Goal: Task Accomplishment & Management: Use online tool/utility

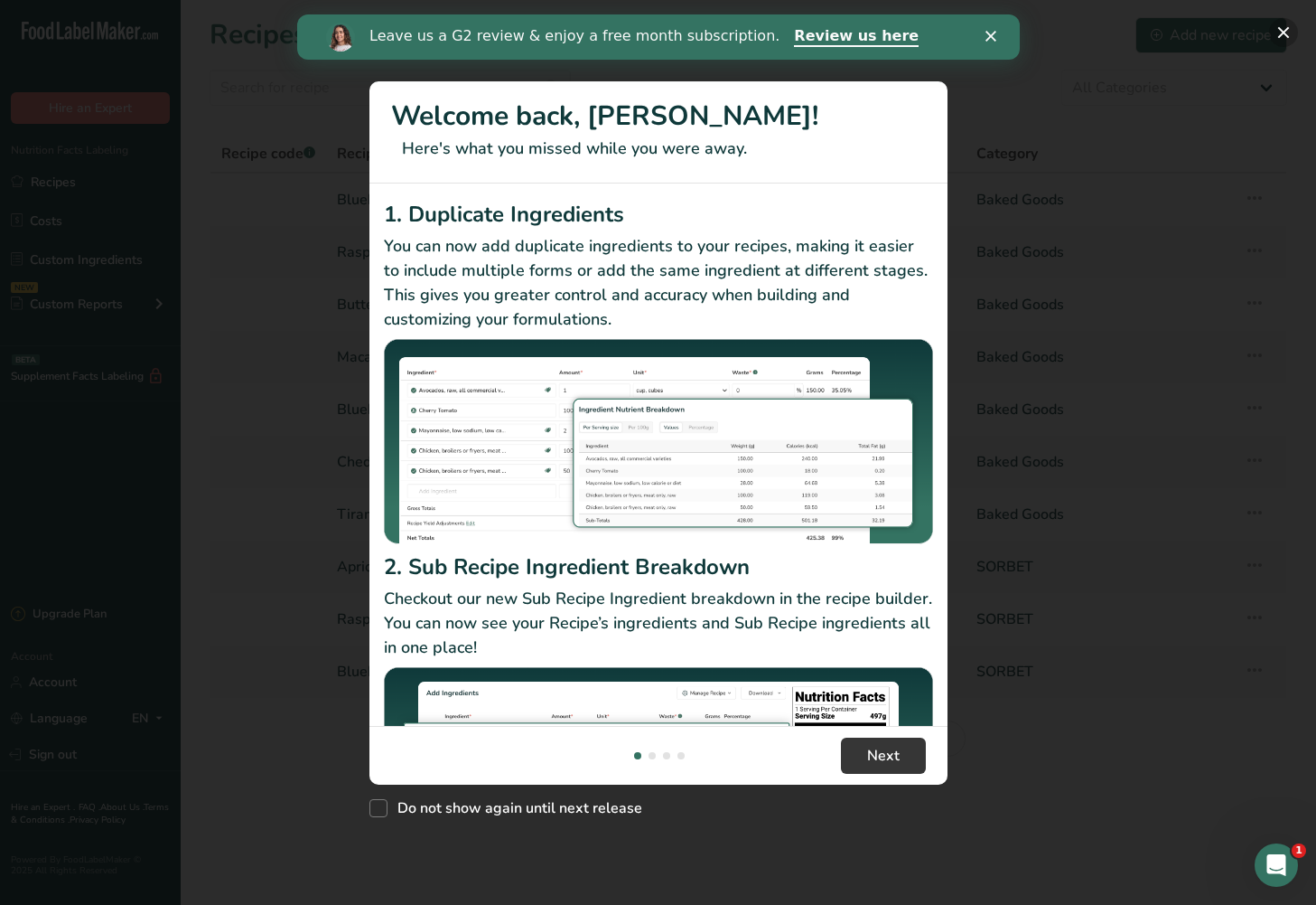
drag, startPoint x: 1284, startPoint y: 28, endPoint x: 1265, endPoint y: 40, distance: 22.5
click at [1284, 30] on button "New Features" at bounding box center [1283, 32] width 29 height 29
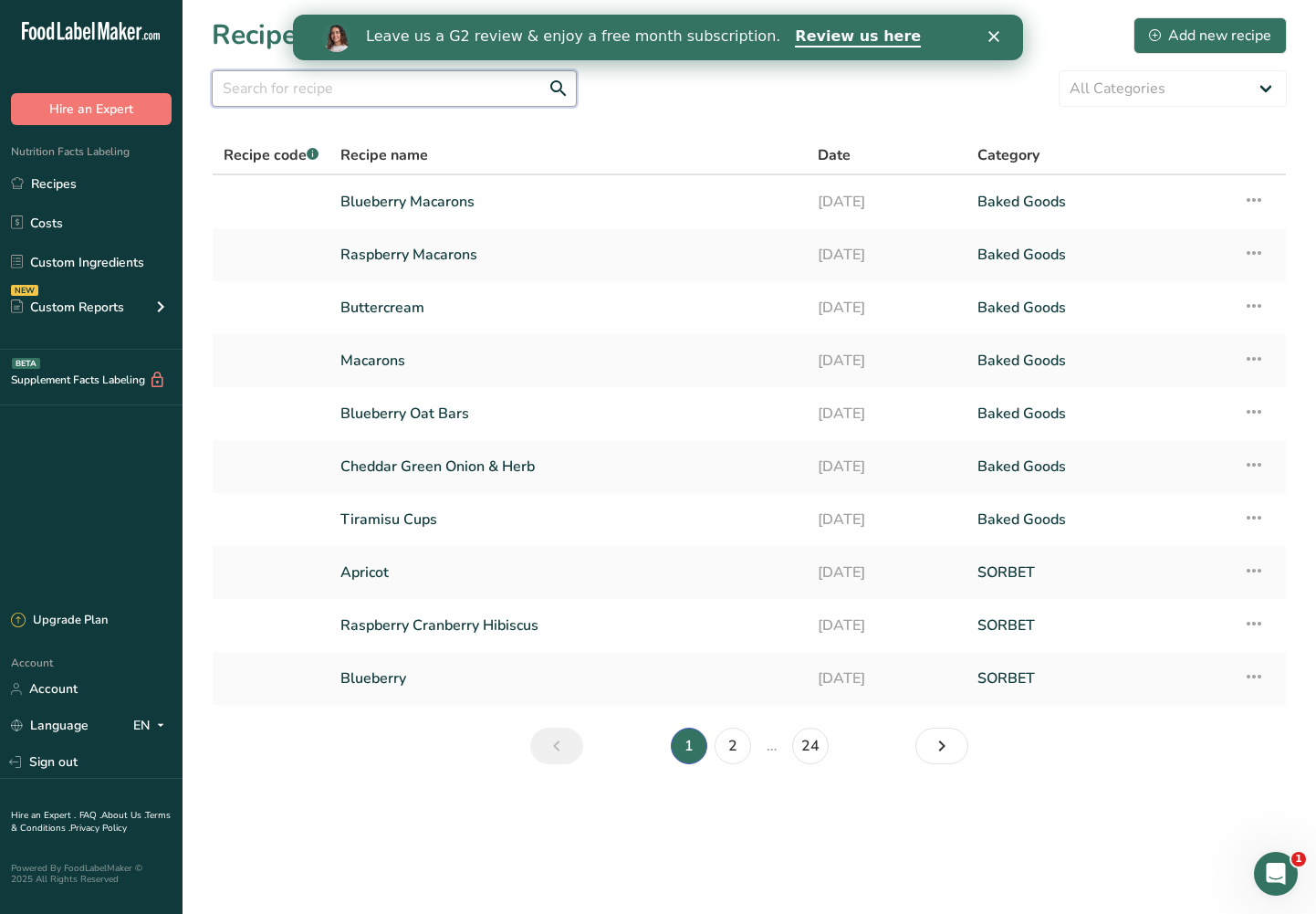
click at [377, 77] on input "text" at bounding box center [394, 88] width 365 height 37
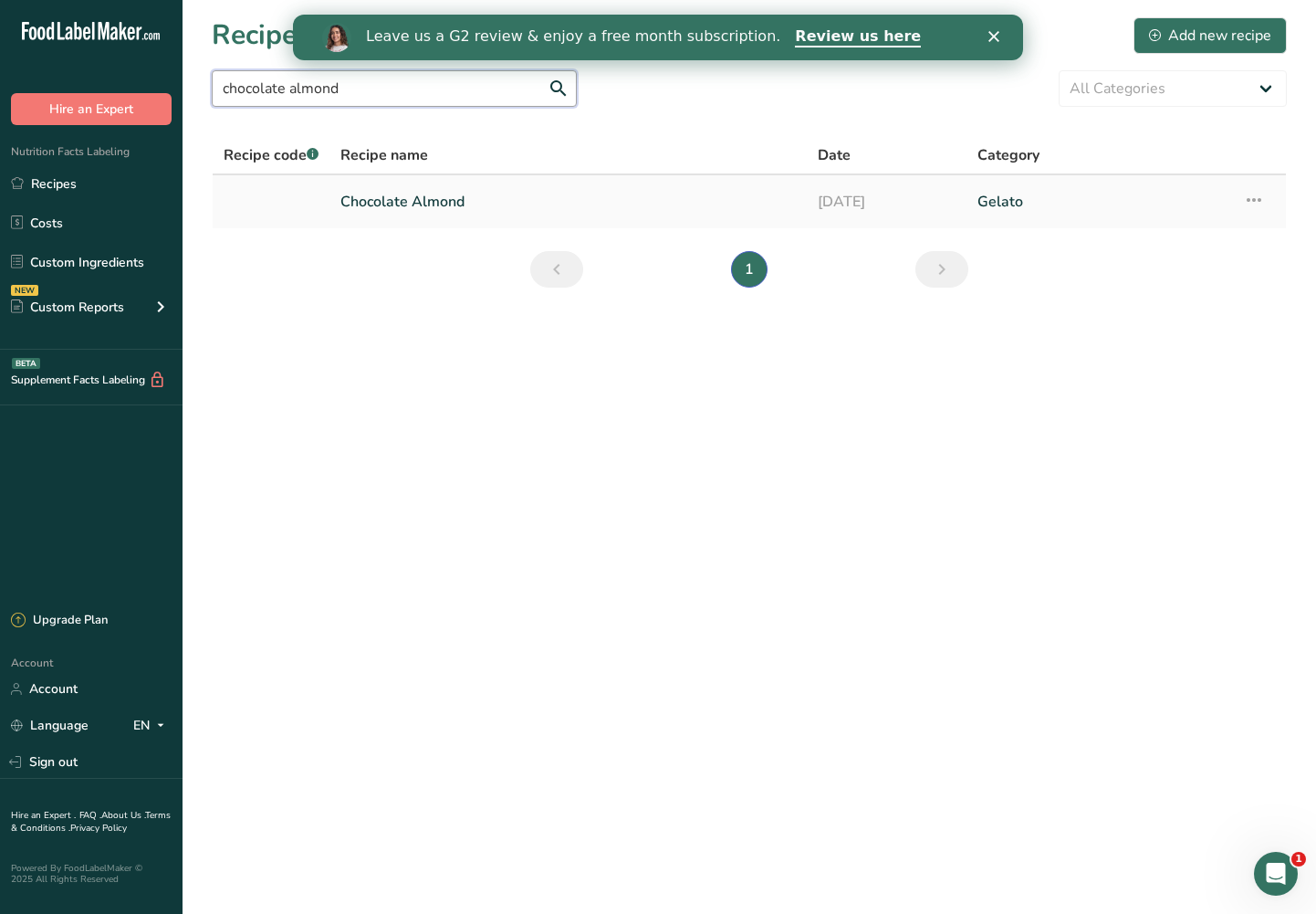
type input "chocolate almond"
click at [504, 203] on link "Chocolate Almond" at bounding box center [568, 201] width 455 height 39
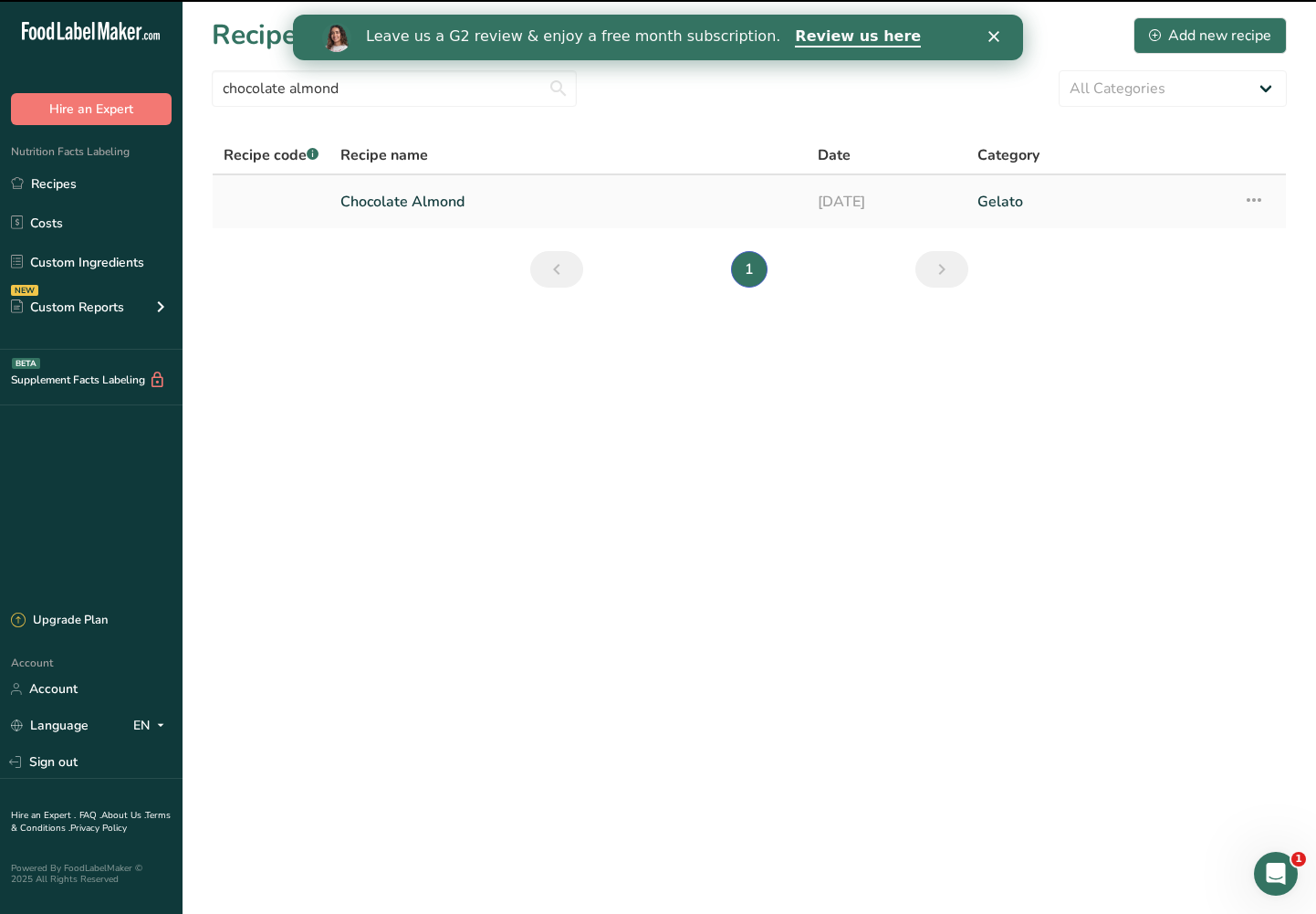
click at [417, 195] on link "Chocolate Almond" at bounding box center [568, 201] width 455 height 39
click at [444, 205] on link "Chocolate Almond" at bounding box center [568, 201] width 455 height 39
drag, startPoint x: 531, startPoint y: 335, endPoint x: 493, endPoint y: 228, distance: 113.5
click at [530, 330] on main "Recipes (233) Add new recipe chocolate almond All Categories Baked Goods Bevera…" at bounding box center [658, 457] width 1316 height 914
click at [479, 206] on link "Chocolate Almond" at bounding box center [568, 201] width 455 height 39
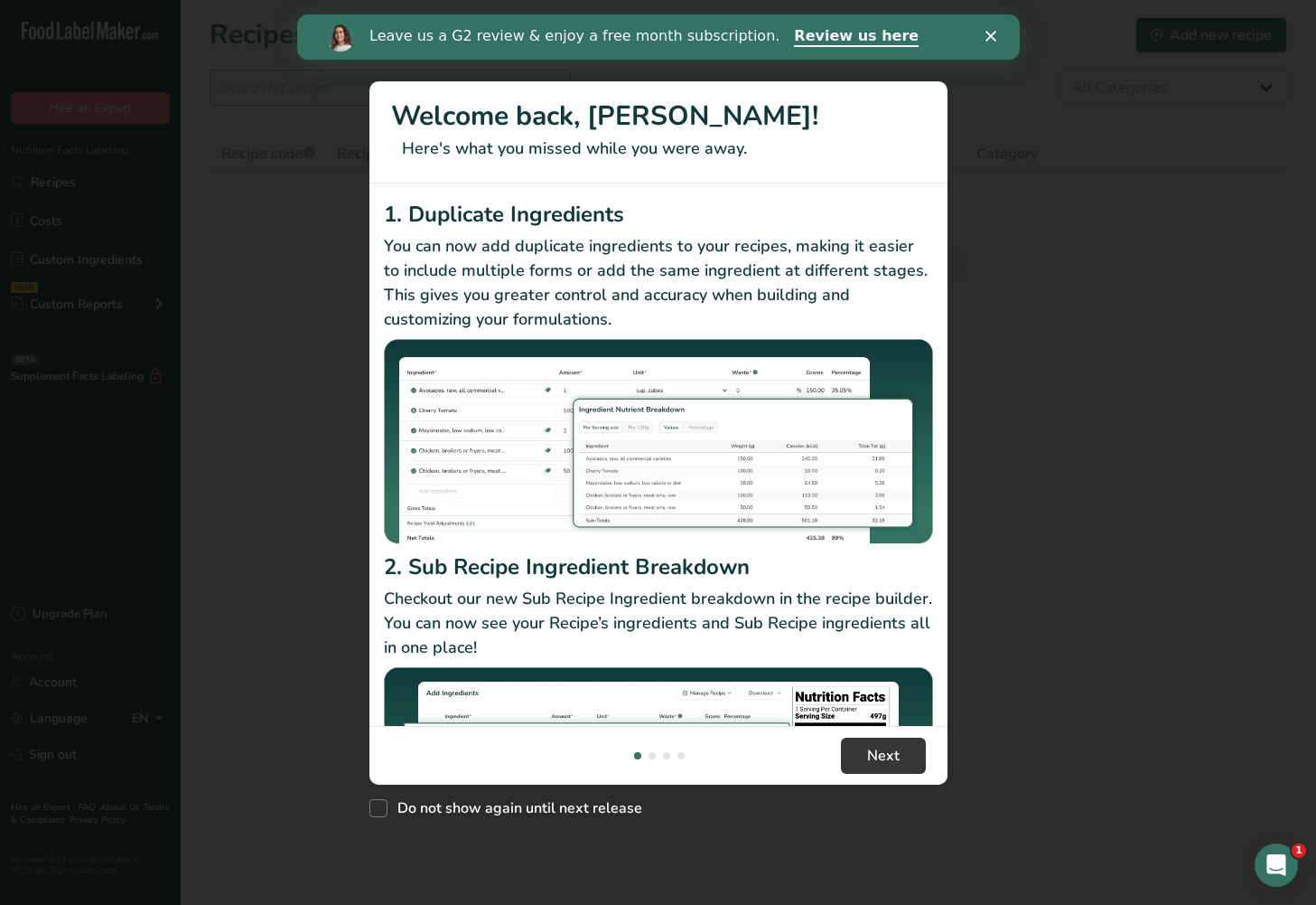
click at [350, 88] on div "New Features" at bounding box center [658, 452] width 1316 height 905
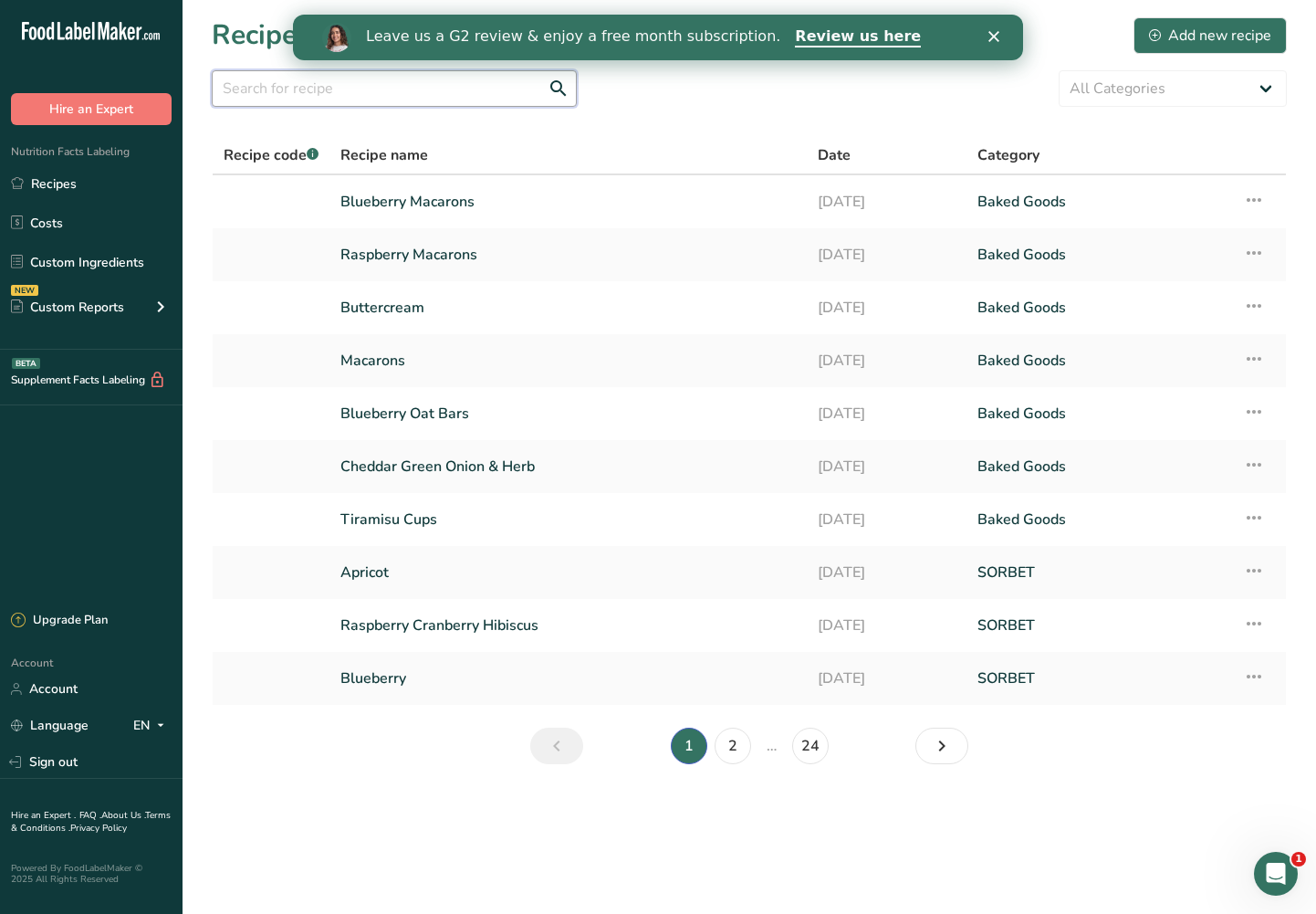
click at [301, 98] on input "text" at bounding box center [394, 88] width 365 height 37
type input "almond"
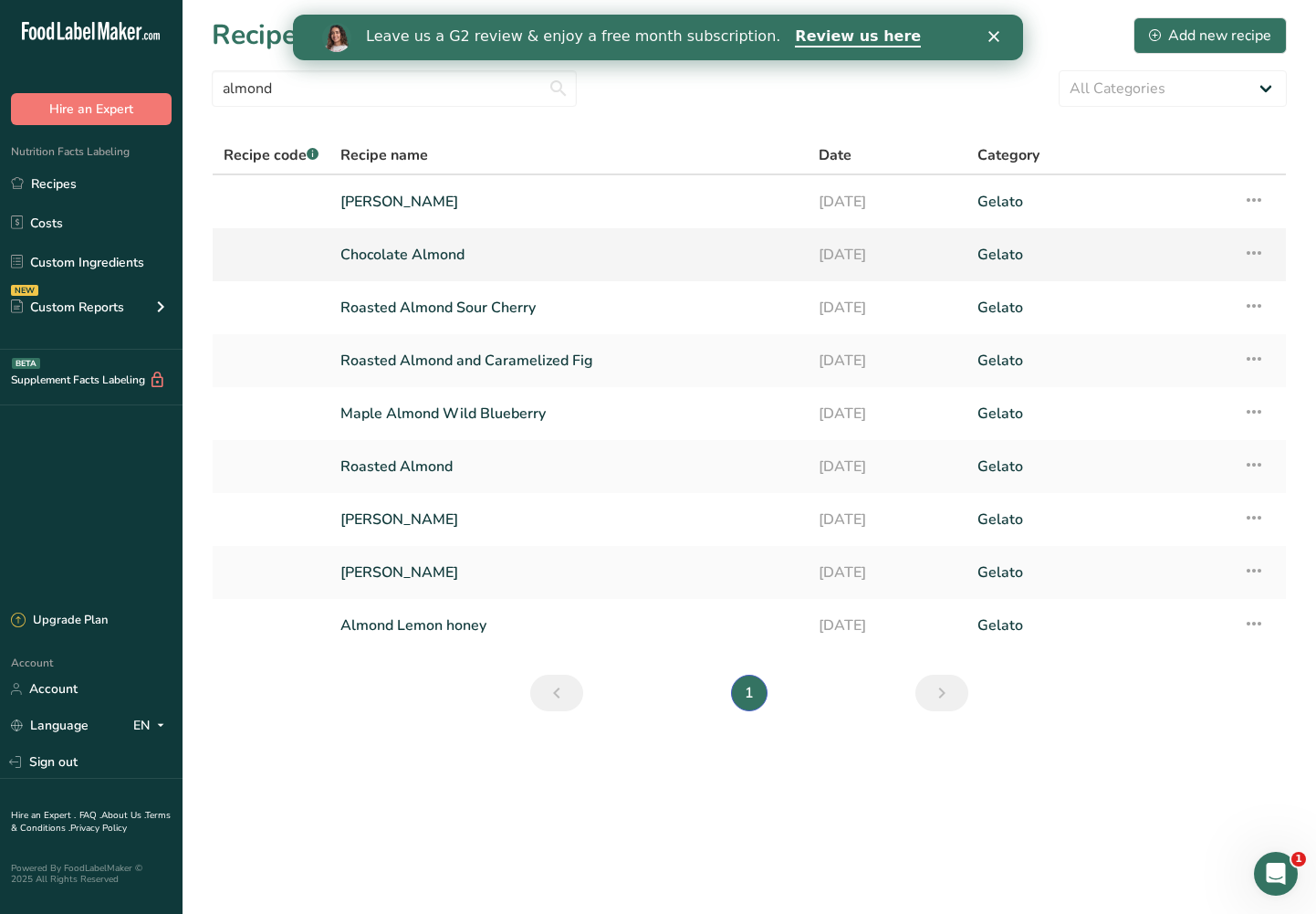
click at [595, 237] on link "Chocolate Almond" at bounding box center [568, 254] width 456 height 39
click at [447, 245] on link "Chocolate Almond" at bounding box center [568, 254] width 456 height 39
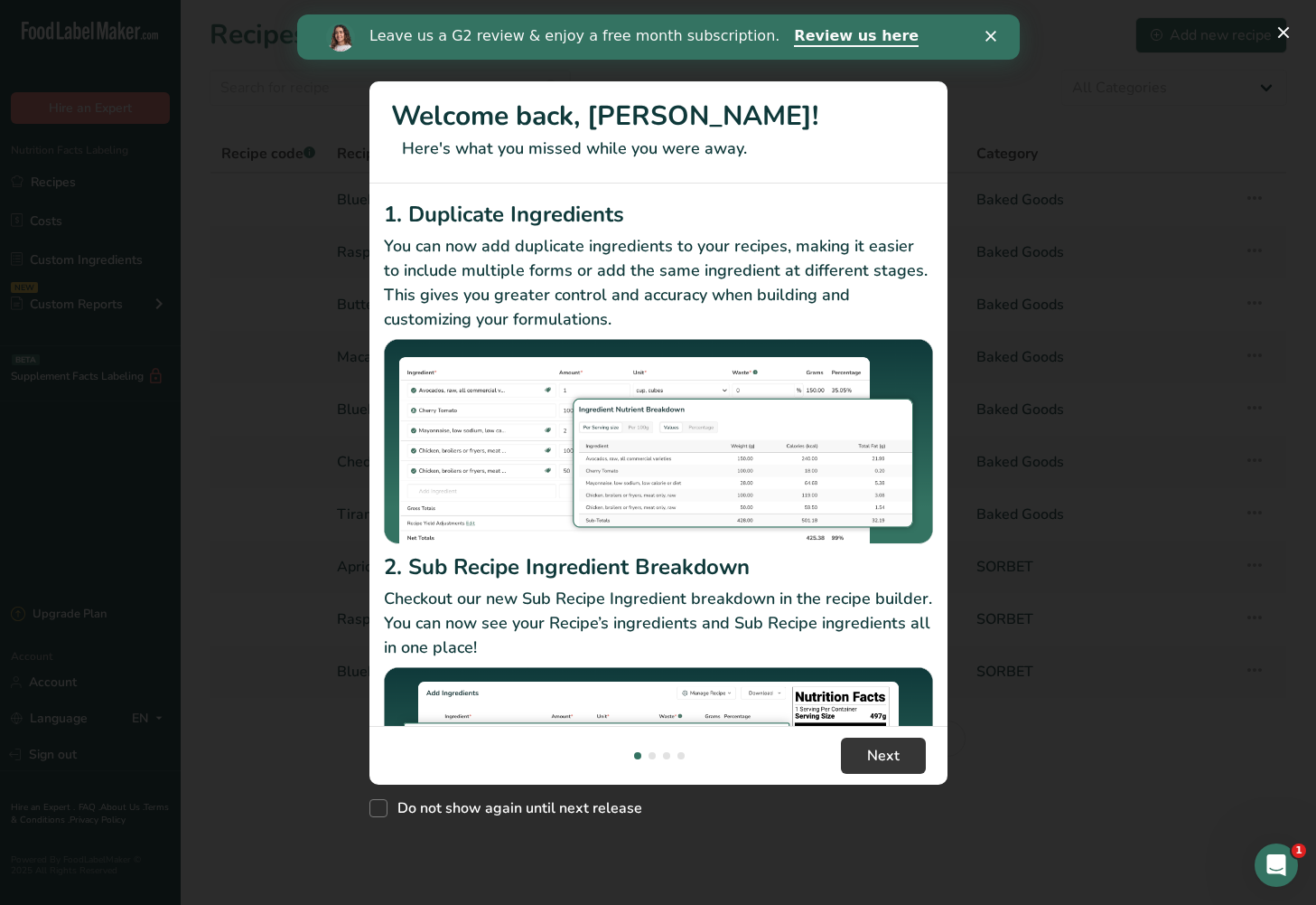
drag, startPoint x: 927, startPoint y: 303, endPoint x: 1165, endPoint y: 166, distance: 274.6
click at [927, 303] on div "1. Duplicate Ingredients You can now add duplicate ingredients to your recipes,…" at bounding box center [658, 454] width 579 height 542
click at [1286, 24] on button "New Features" at bounding box center [1283, 32] width 29 height 29
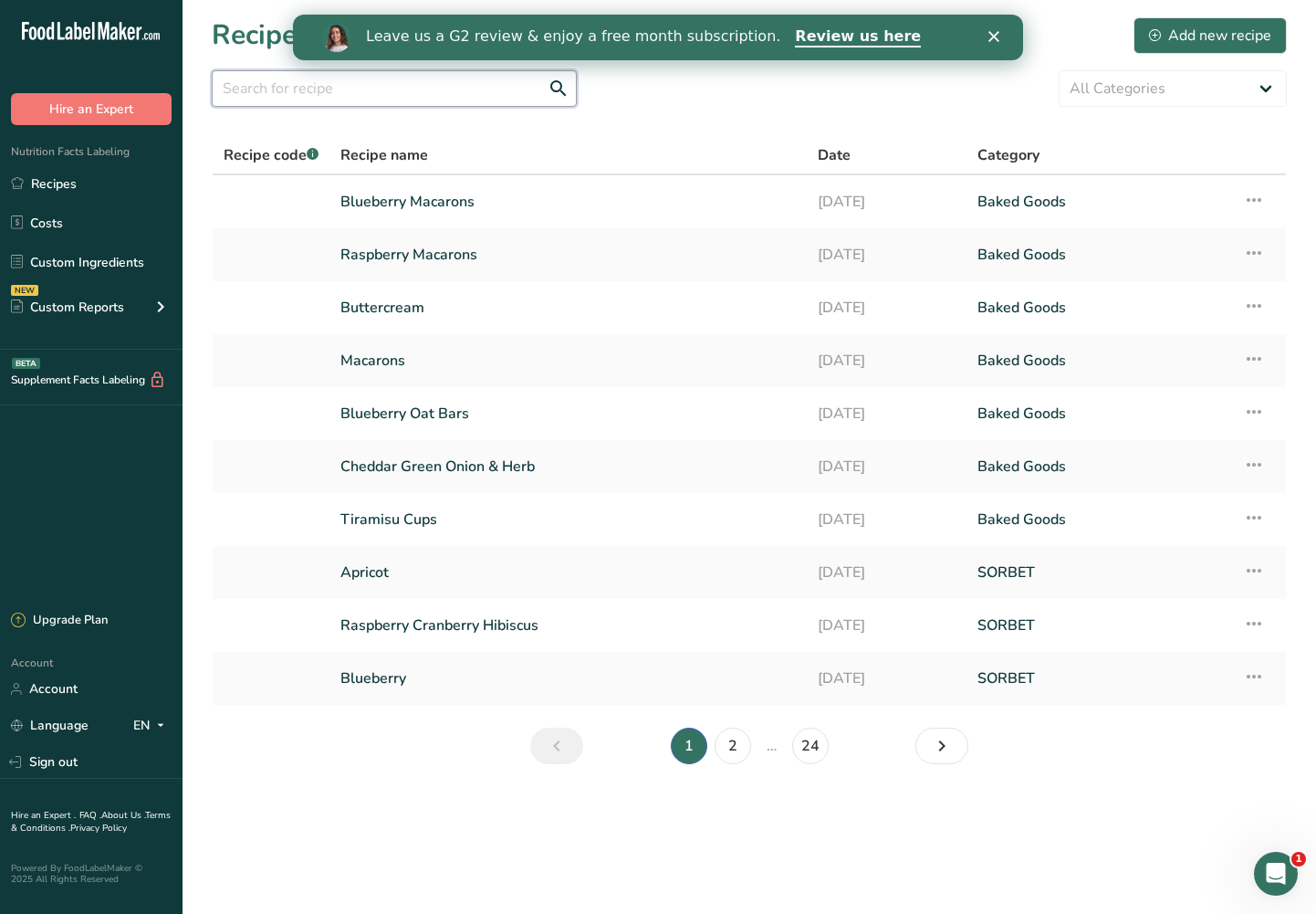
click at [447, 85] on input "text" at bounding box center [394, 88] width 365 height 37
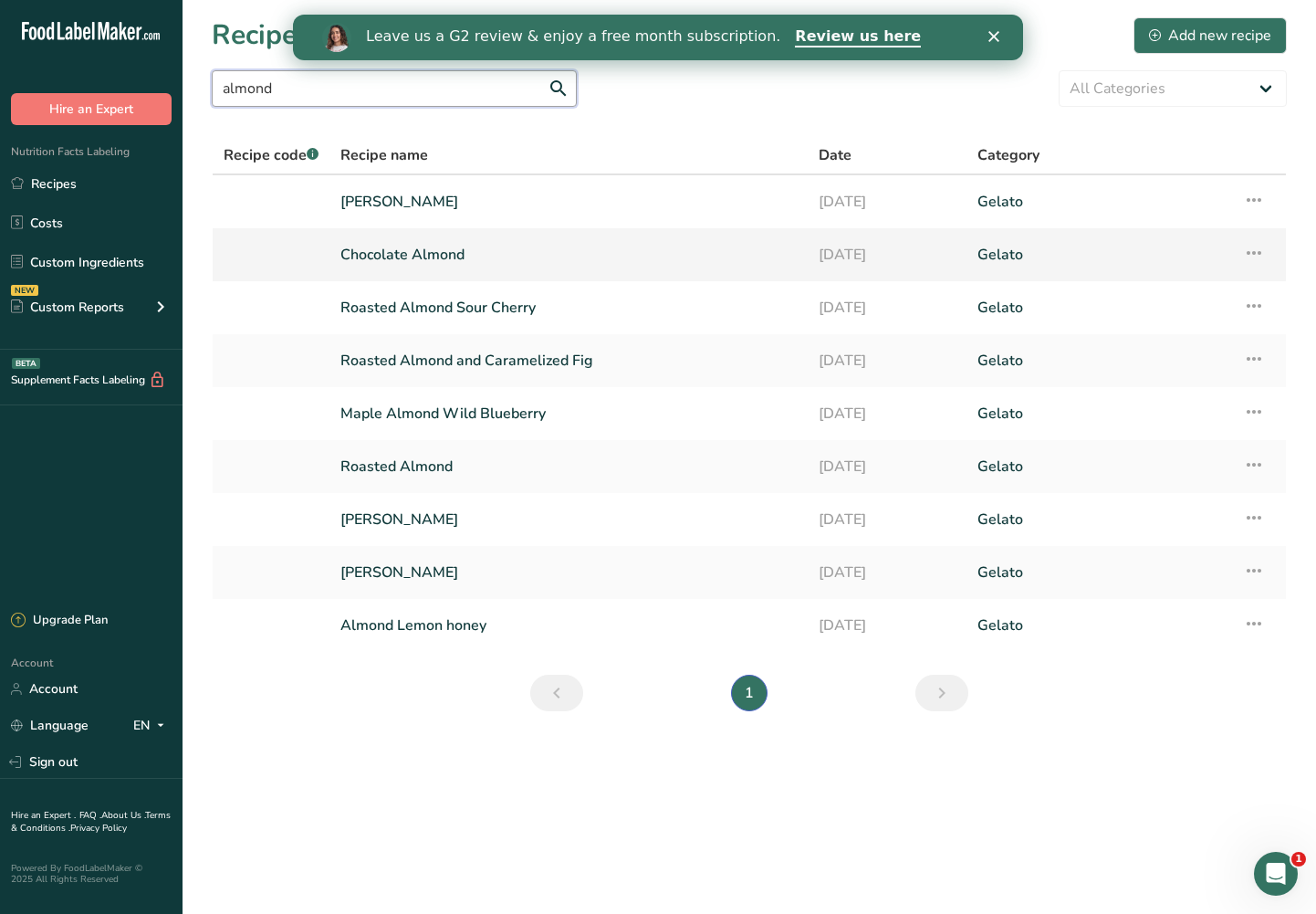
type input "almond"
click at [518, 258] on link "Chocolate Almond" at bounding box center [568, 254] width 456 height 39
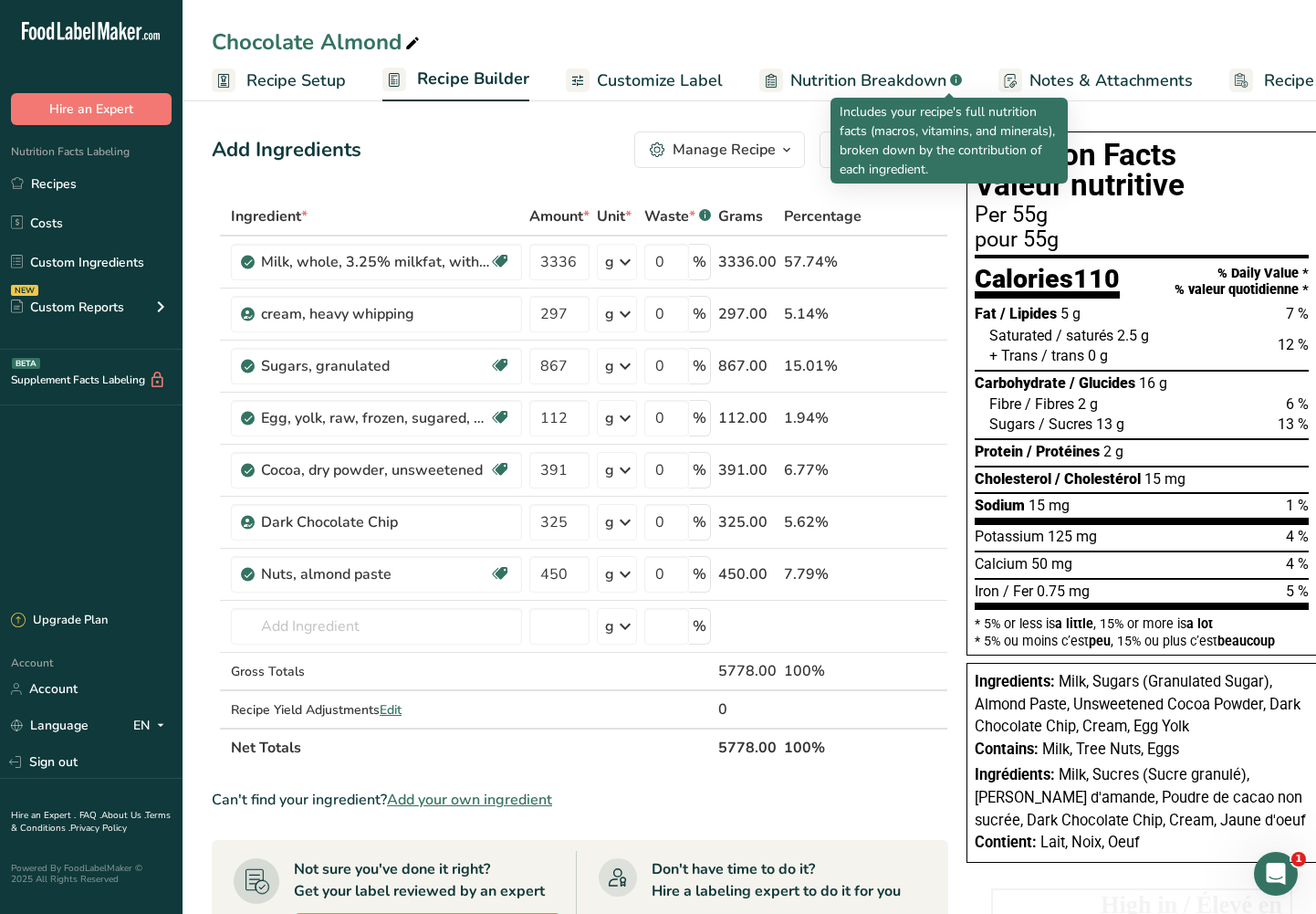
click at [833, 148] on div "Includes your recipe's full nutrition facts (macros, vitamins, and minerals), b…" at bounding box center [949, 140] width 237 height 86
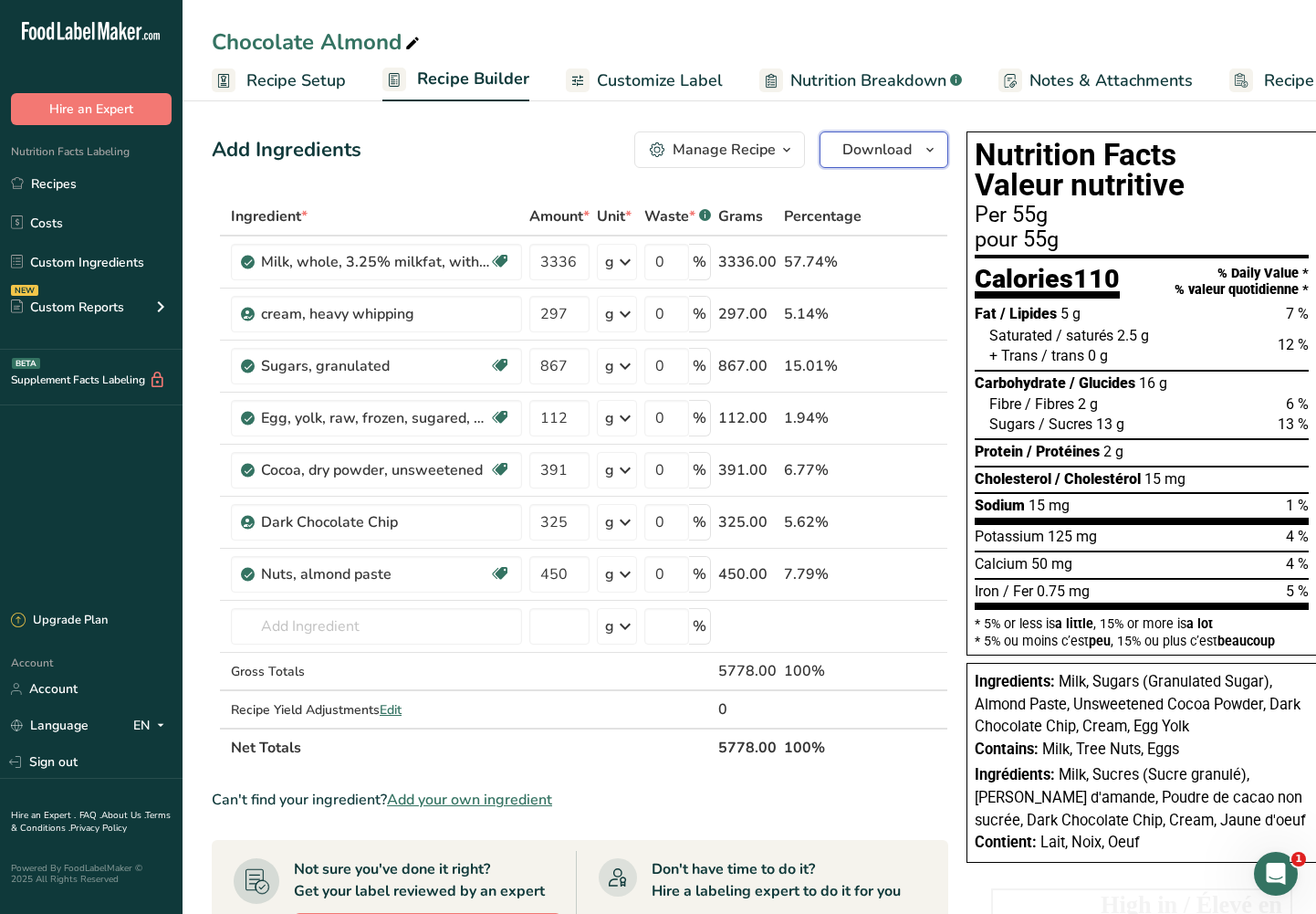
click at [922, 154] on icon "button" at bounding box center [929, 150] width 14 height 23
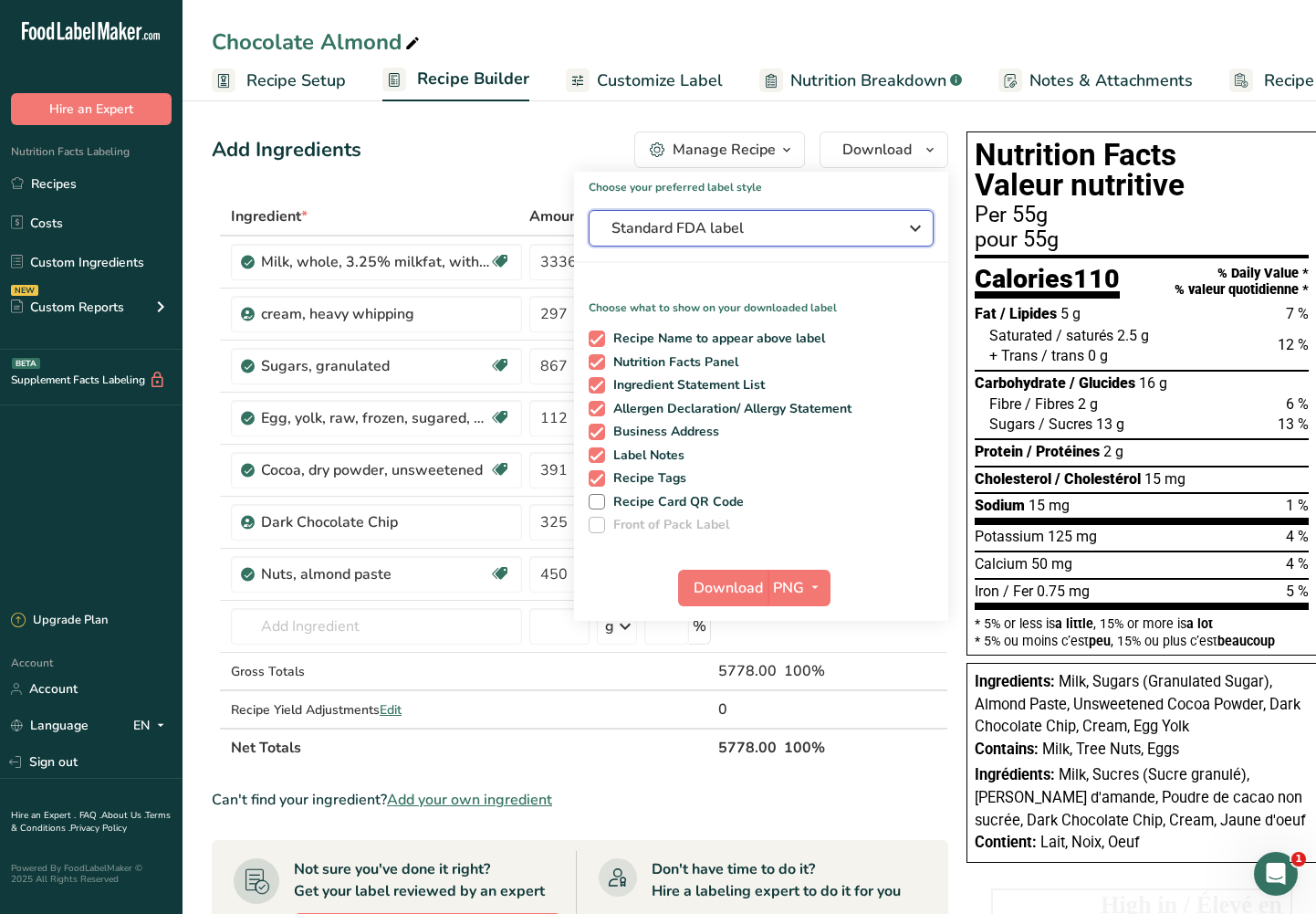
click at [866, 228] on span "Standard FDA label" at bounding box center [749, 228] width 274 height 22
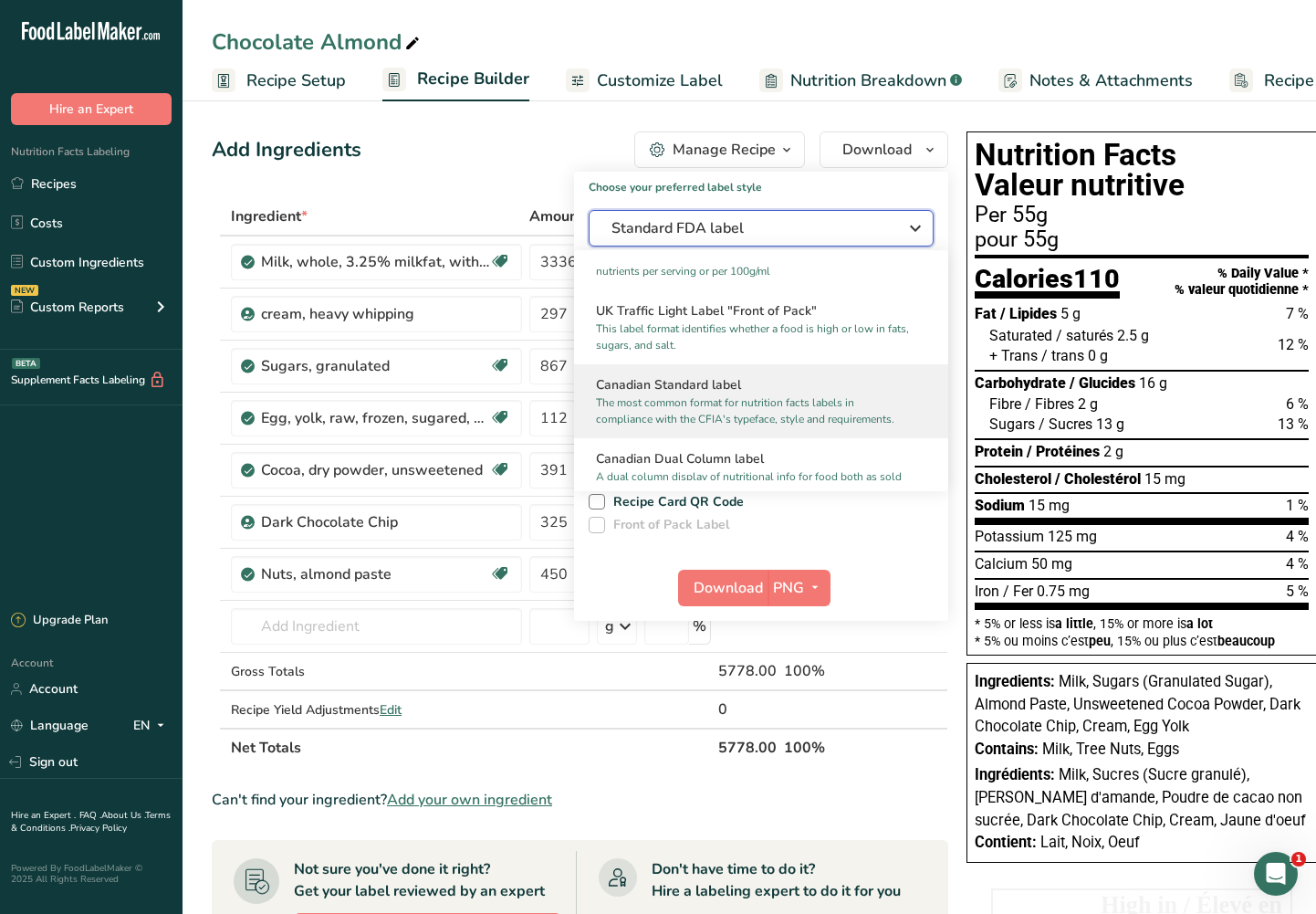
scroll to position [639, 0]
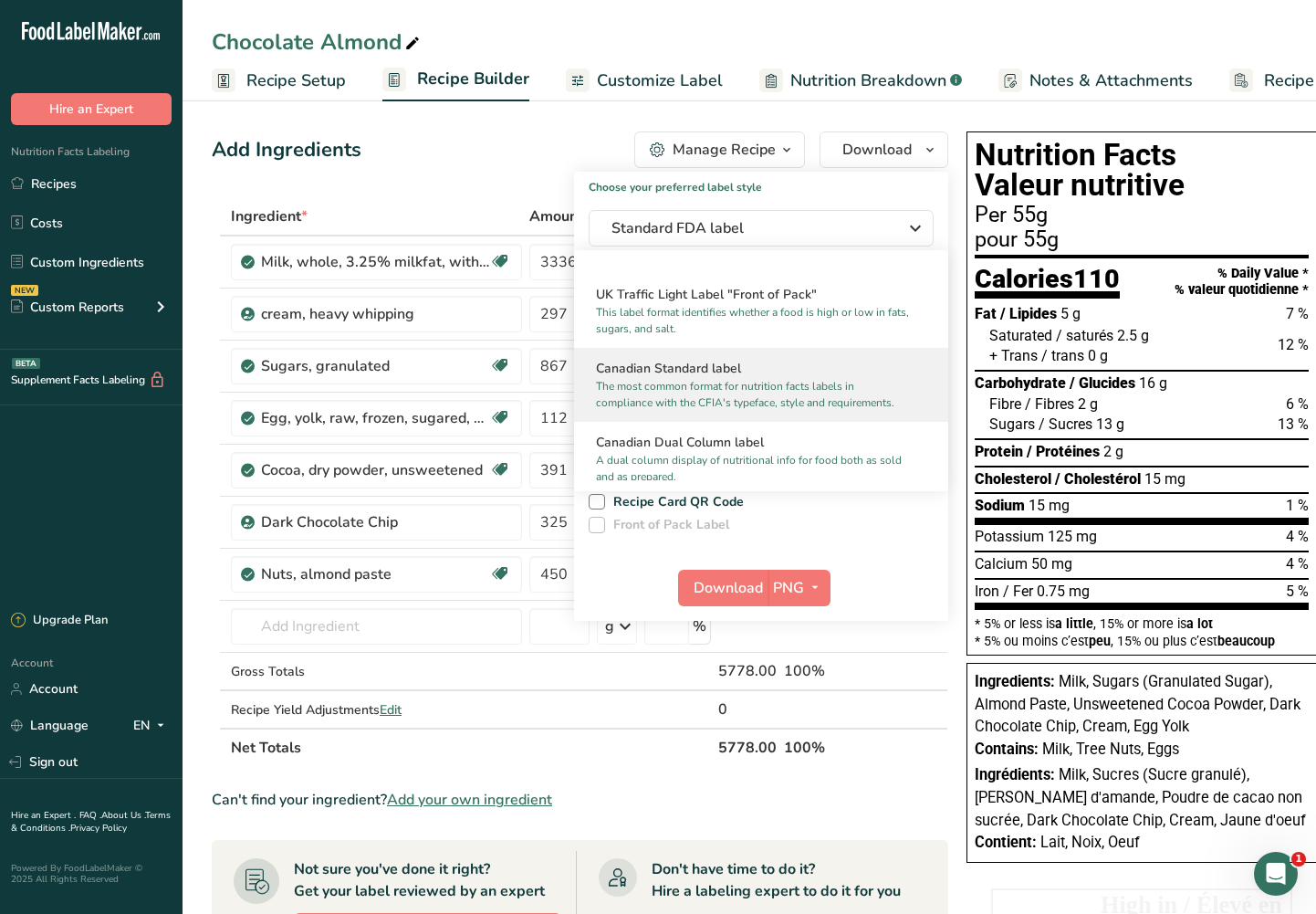
click at [819, 411] on p "The most common format for nutrition facts labels in compliance with the CFIA's…" at bounding box center [752, 394] width 314 height 33
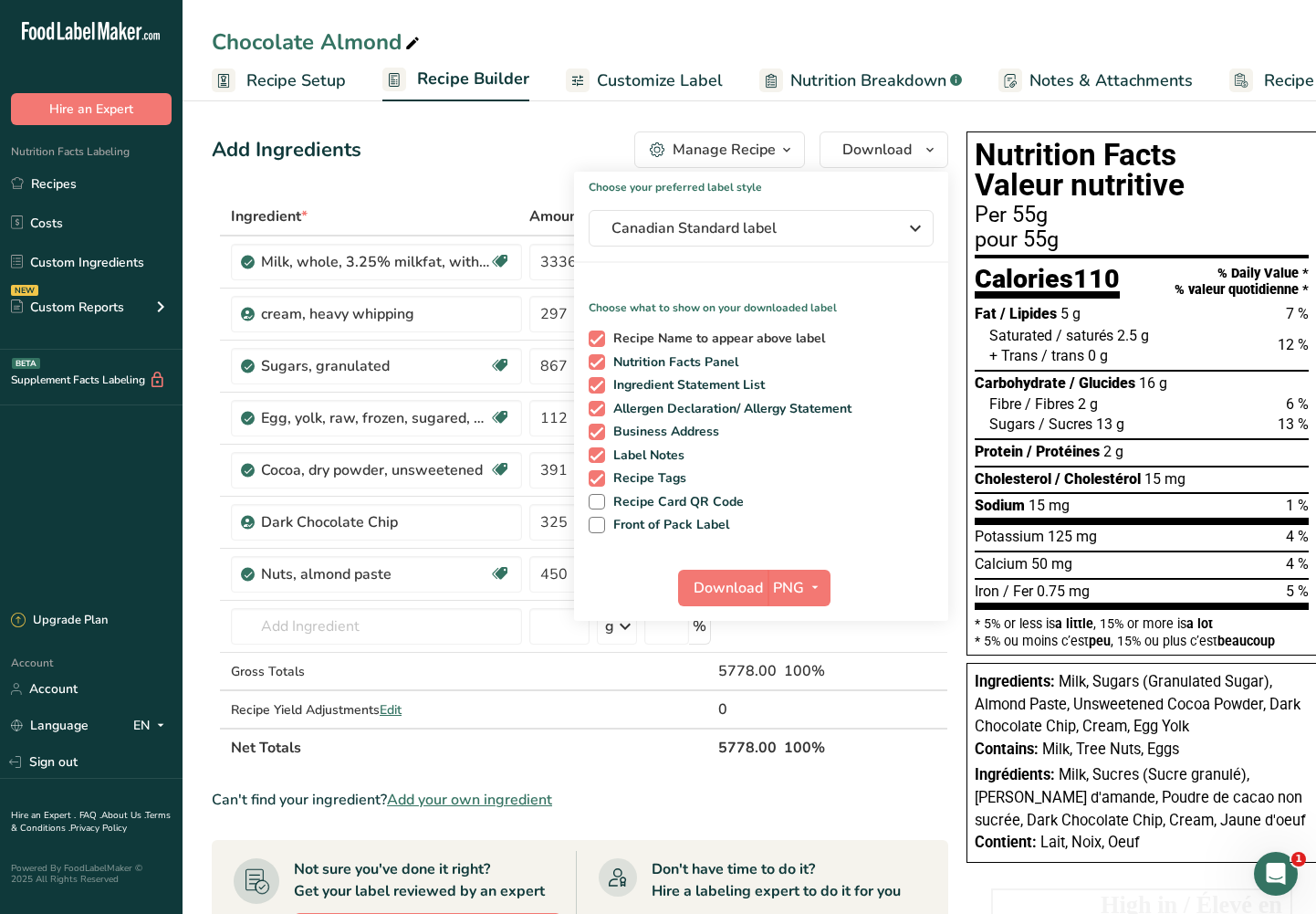
click at [593, 336] on span at bounding box center [596, 338] width 16 height 16
click at [593, 336] on input "Recipe Name to appear above label" at bounding box center [594, 338] width 12 height 12
checkbox input "false"
click at [727, 588] on span "Download" at bounding box center [728, 587] width 69 height 22
